Goal: Task Accomplishment & Management: Complete application form

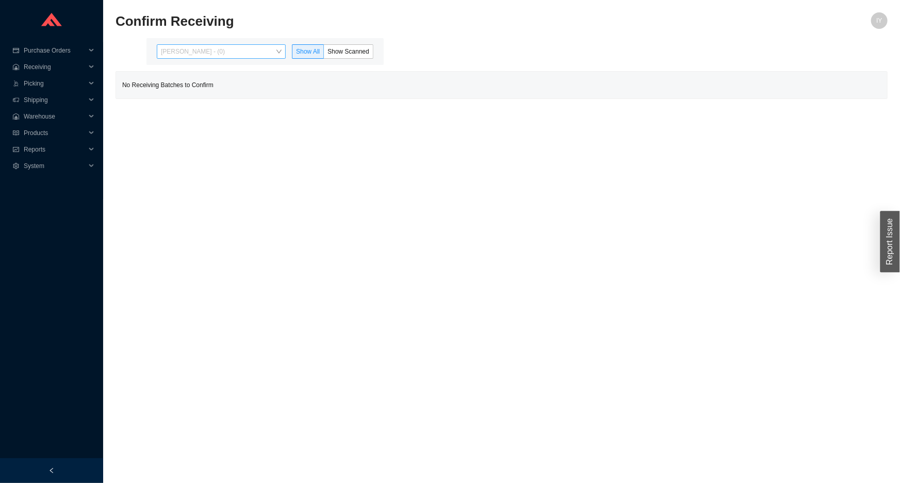
drag, startPoint x: 281, startPoint y: 46, endPoint x: 266, endPoint y: 55, distance: 17.1
click at [270, 48] on span "[PERSON_NAME] - (0)" at bounding box center [221, 51] width 121 height 13
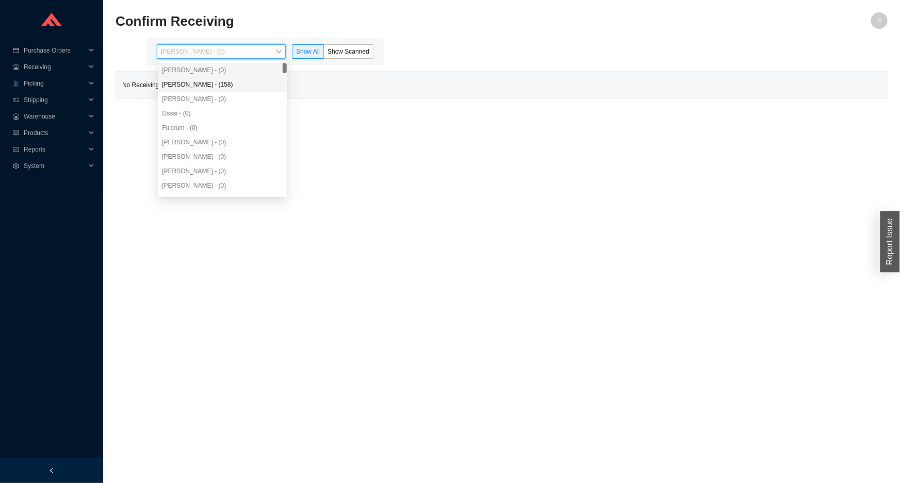
click at [248, 88] on div "[PERSON_NAME] - (158)" at bounding box center [222, 84] width 121 height 9
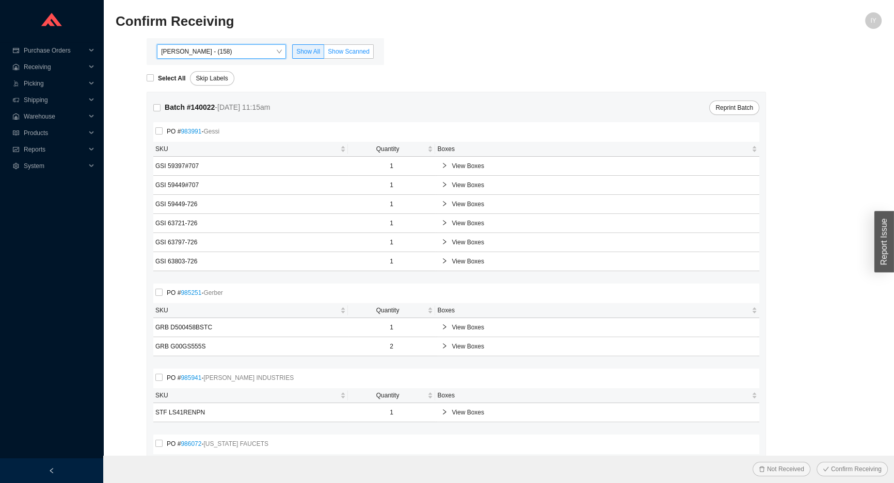
click at [351, 51] on span "Show Scanned" at bounding box center [349, 51] width 42 height 7
click at [324, 54] on input "Show Scanned" at bounding box center [324, 54] width 0 height 0
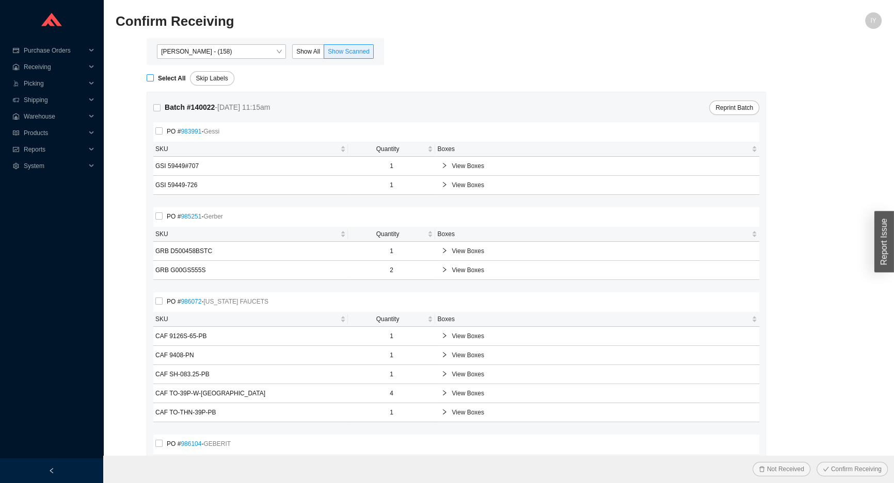
click at [147, 80] on input "Select All" at bounding box center [150, 77] width 7 height 7
checkbox input "true"
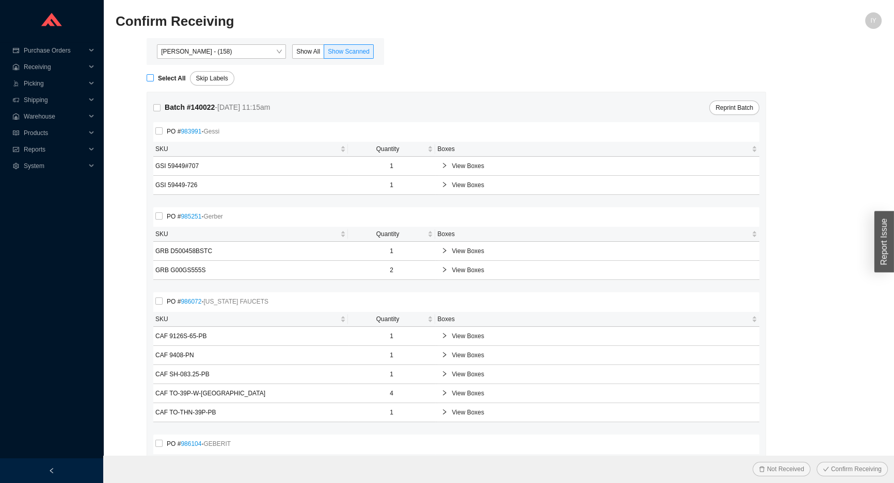
checkbox input "true"
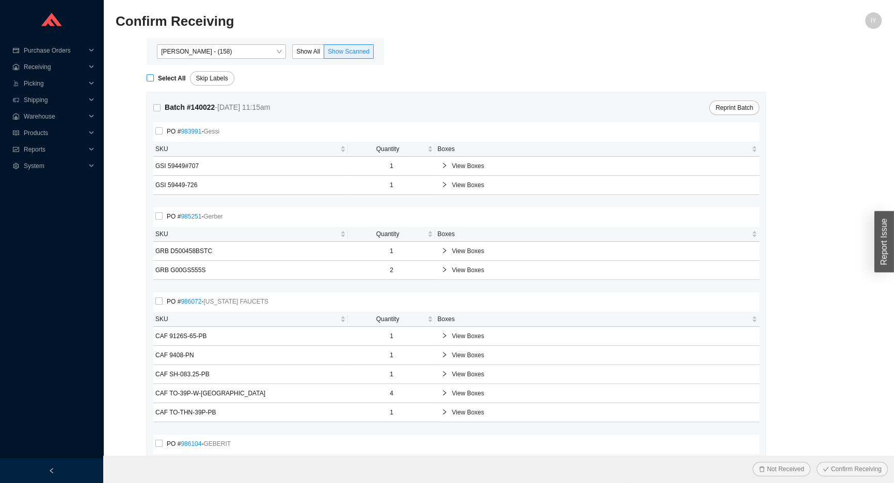
checkbox input "true"
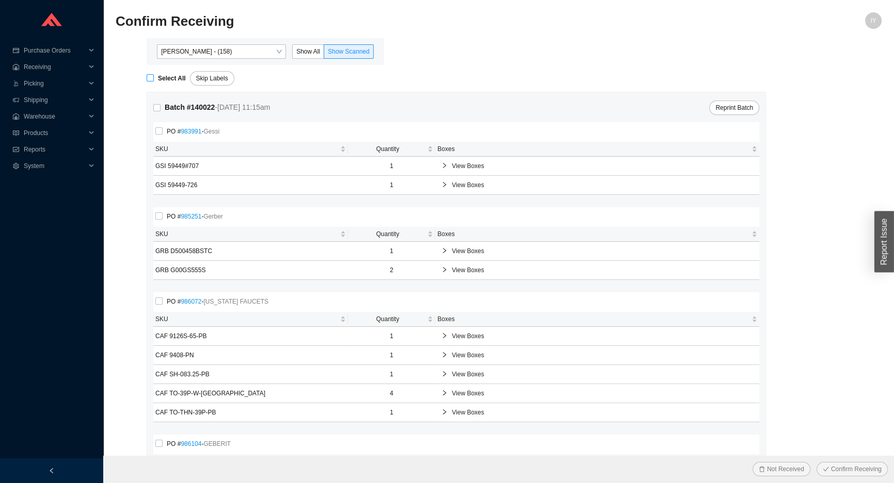
checkbox input "true"
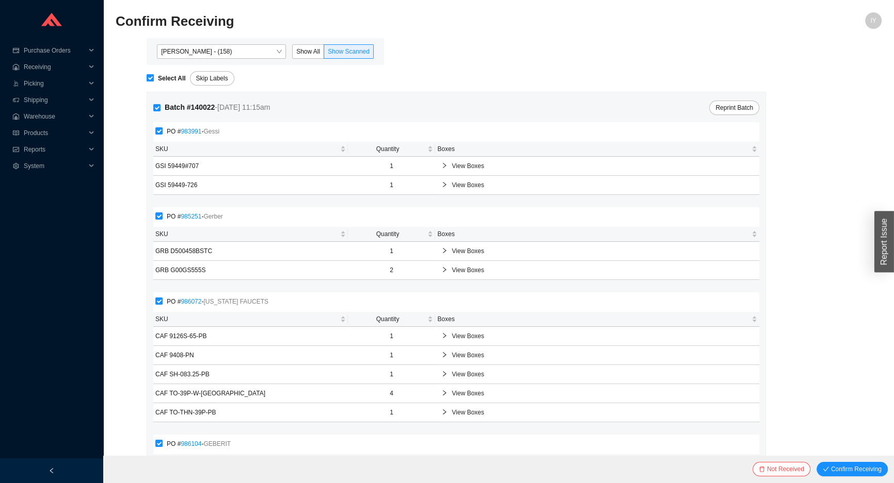
click at [816, 462] on button "Confirm Receiving" at bounding box center [851, 469] width 71 height 14
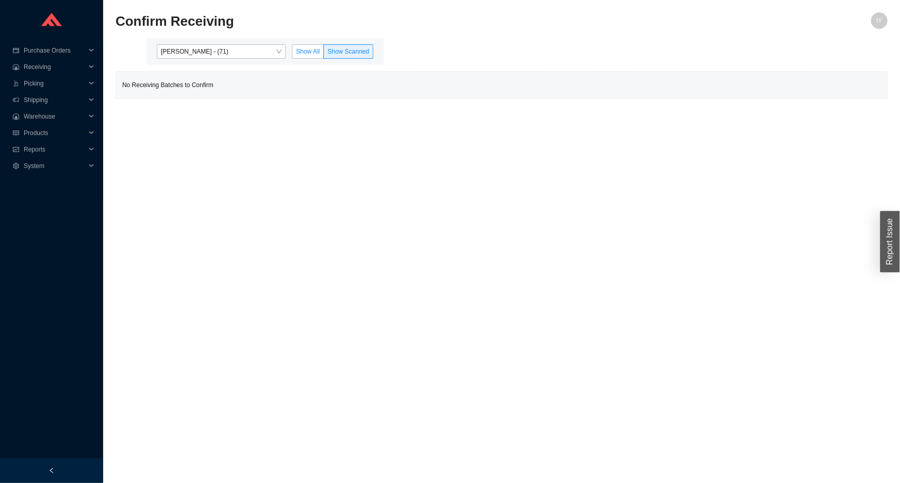
click at [296, 51] on label "Show All" at bounding box center [308, 51] width 32 height 14
click at [293, 54] on input "Show All" at bounding box center [293, 54] width 0 height 0
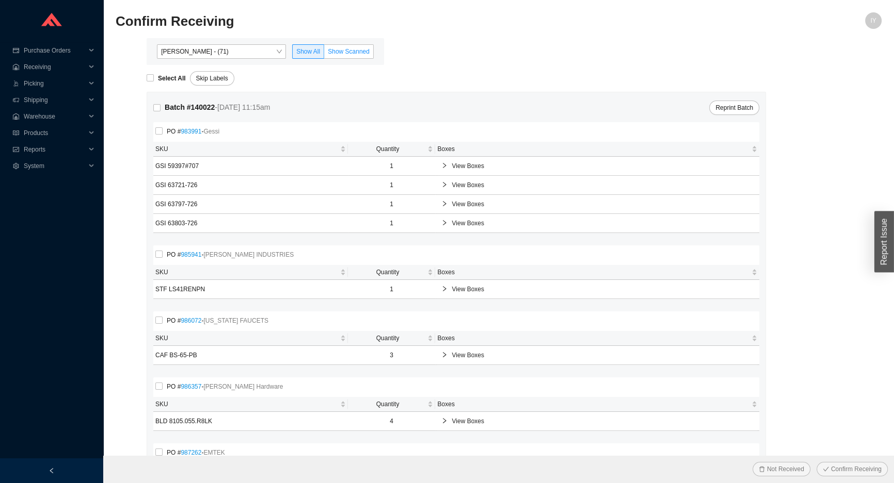
click at [344, 46] on label "Show Scanned" at bounding box center [349, 51] width 50 height 14
click at [324, 54] on input "Show Scanned" at bounding box center [324, 54] width 0 height 0
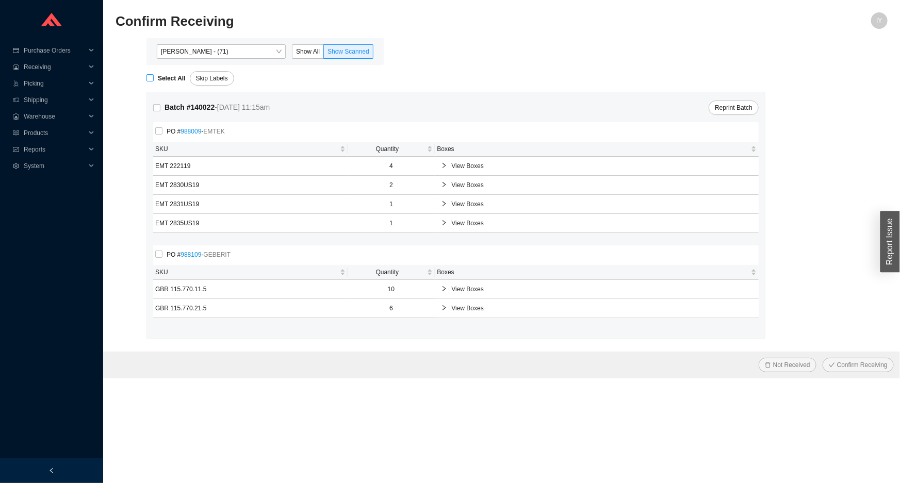
click at [154, 78] on span "Select All" at bounding box center [172, 78] width 36 height 10
click at [154, 78] on input "Select All" at bounding box center [150, 77] width 7 height 7
checkbox input "true"
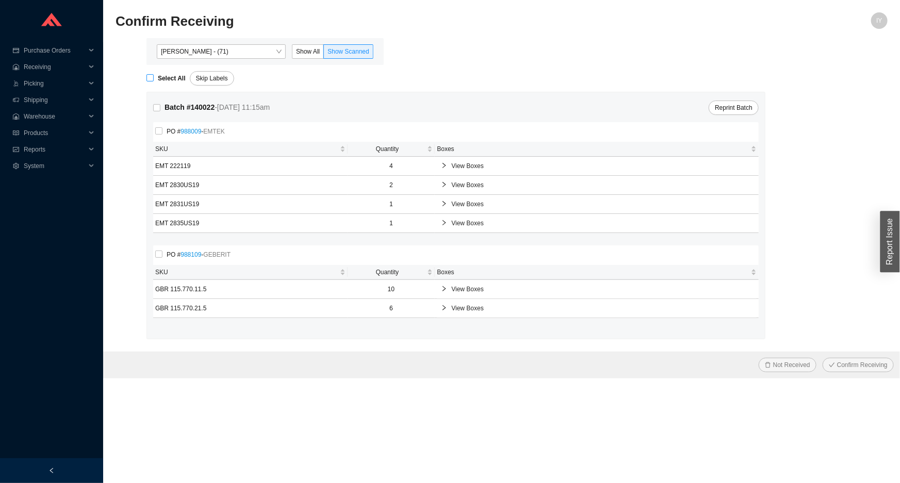
checkbox input "true"
click at [823, 358] on button "Confirm Receiving" at bounding box center [858, 365] width 71 height 14
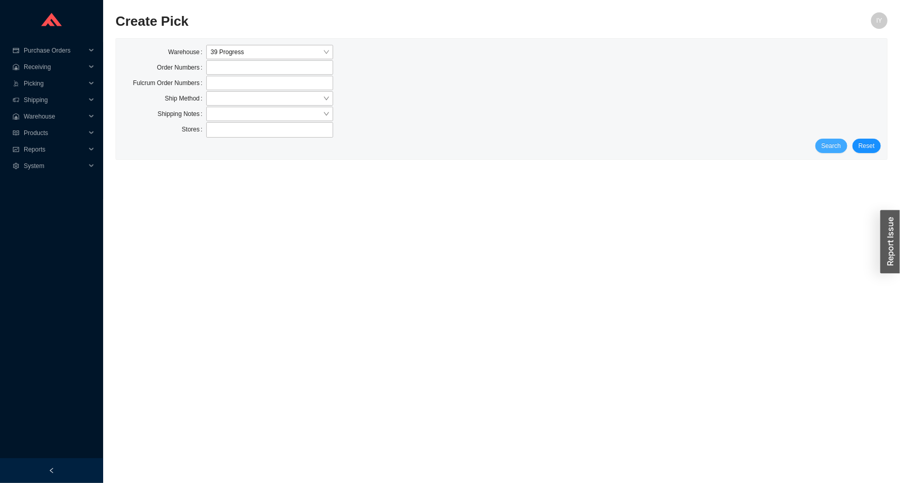
click at [841, 142] on span "Search" at bounding box center [832, 146] width 20 height 10
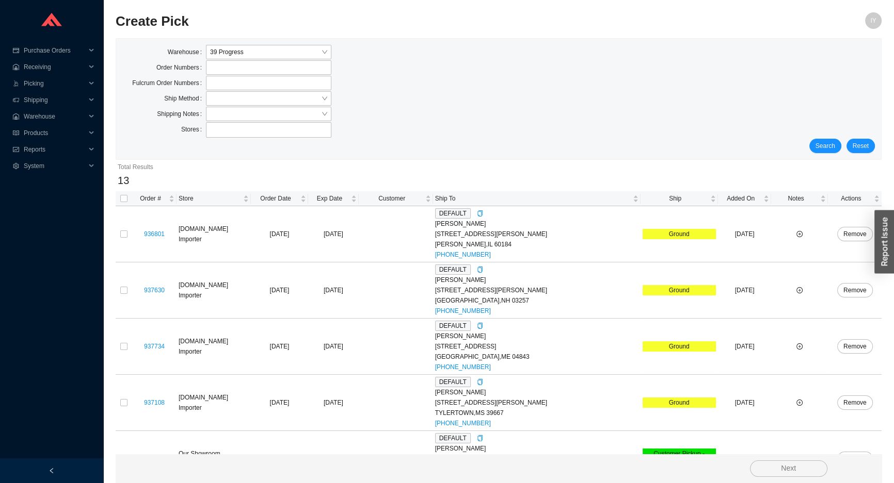
click at [841, 142] on div "Search Reset" at bounding box center [498, 146] width 752 height 14
click at [841, 146] on div "Search Reset" at bounding box center [498, 146] width 752 height 14
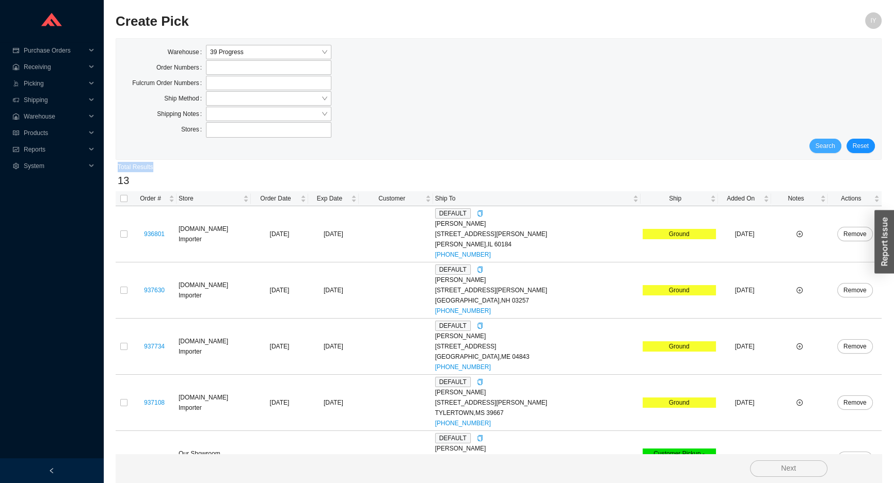
click at [833, 146] on button "Search" at bounding box center [825, 146] width 32 height 14
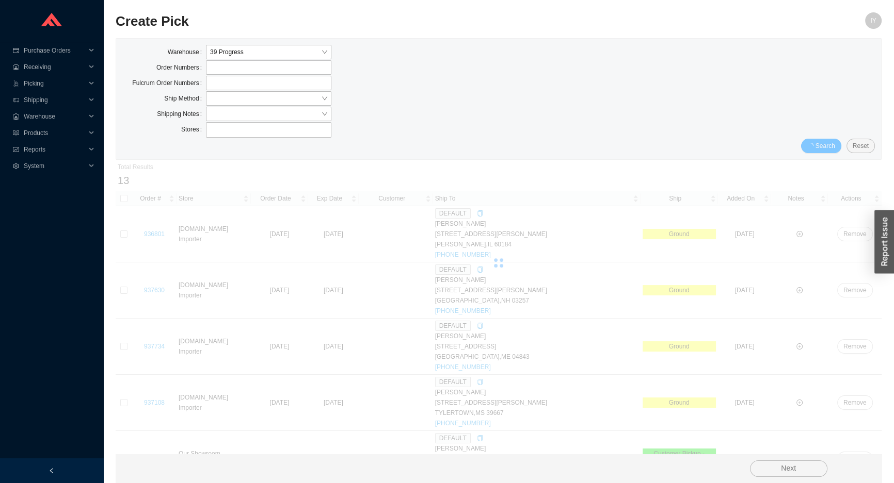
click at [833, 146] on span "Search" at bounding box center [825, 146] width 20 height 10
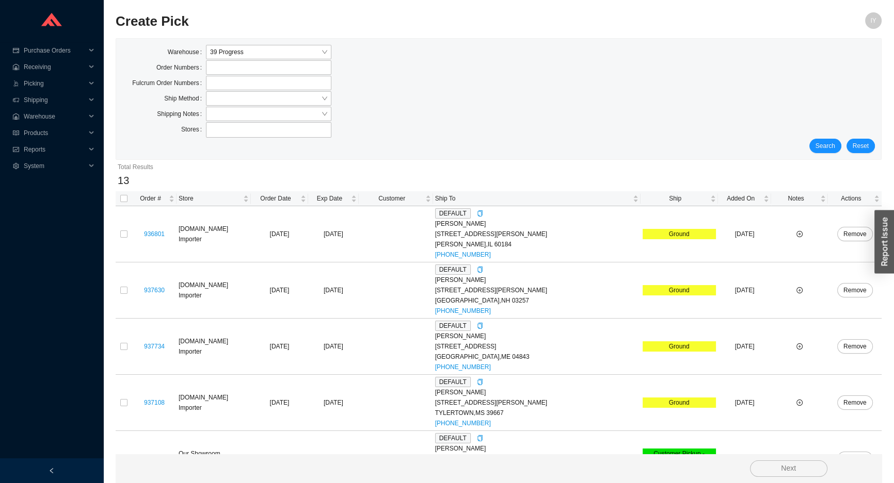
click at [831, 143] on span "Search" at bounding box center [825, 146] width 20 height 10
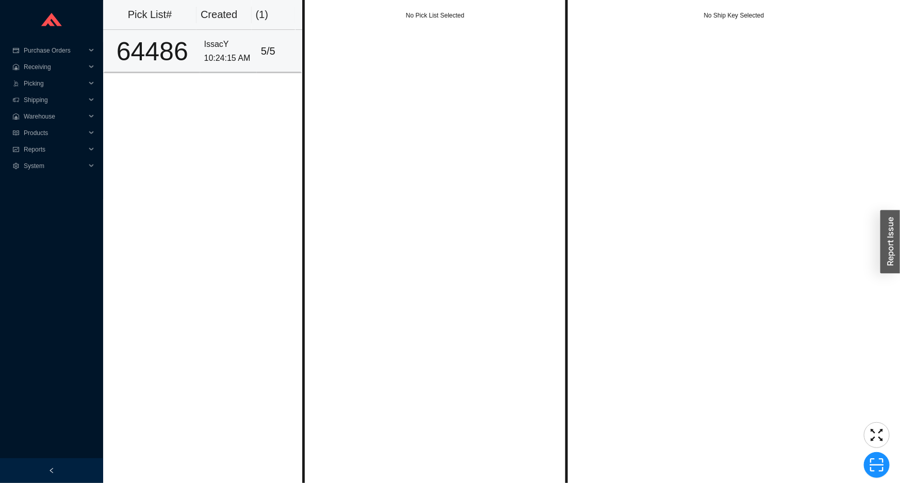
click at [286, 46] on div "5 / 5" at bounding box center [279, 51] width 36 height 17
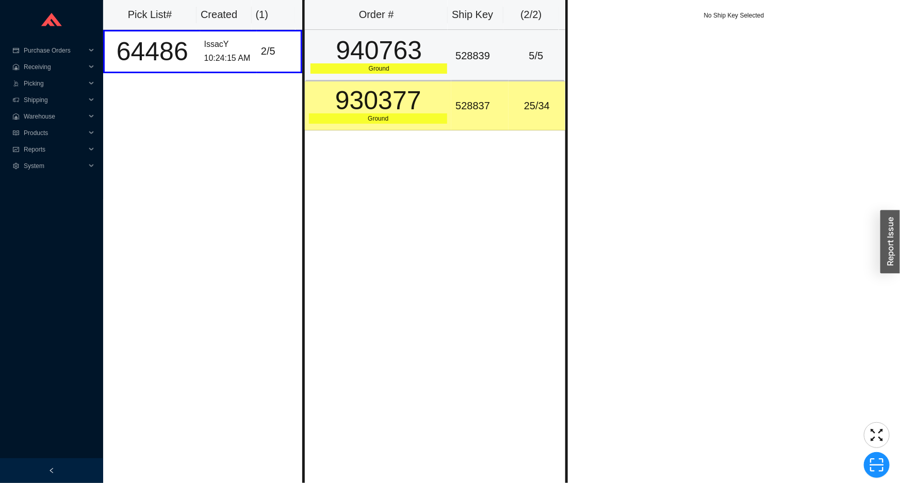
click at [429, 70] on div "Ground" at bounding box center [379, 68] width 137 height 10
